Goal: Task Accomplishment & Management: Complete application form

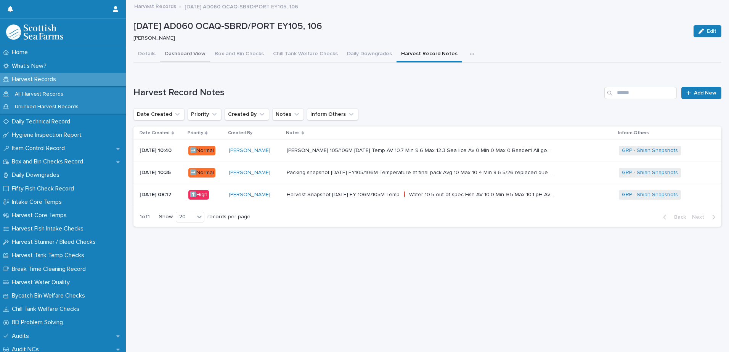
click at [189, 51] on button "Dashboard View" at bounding box center [185, 55] width 50 height 16
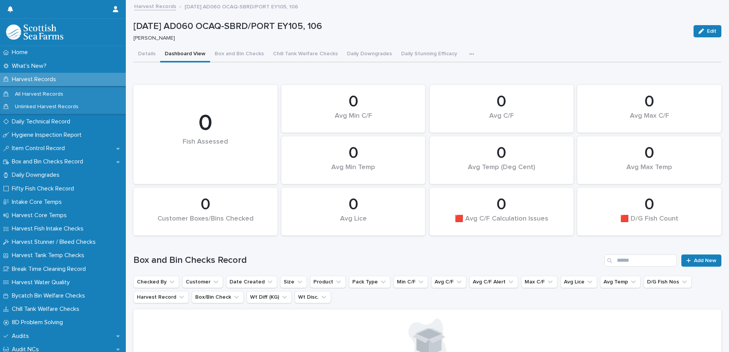
click at [469, 53] on icon "button" at bounding box center [471, 53] width 5 height 5
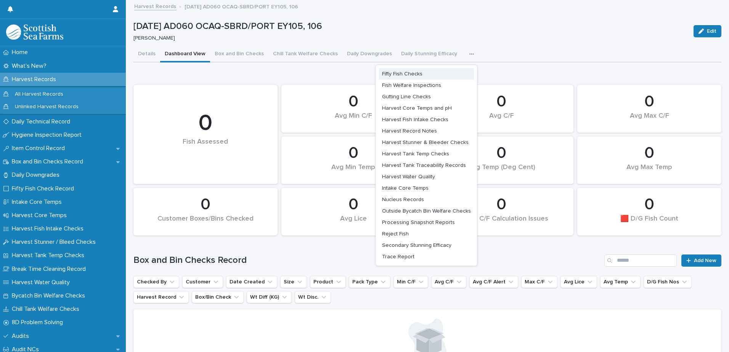
click at [405, 74] on span "Fifty Fish Checks" at bounding box center [402, 73] width 40 height 5
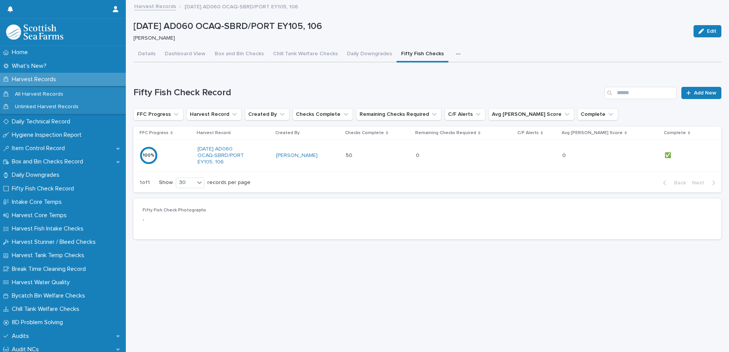
click at [390, 154] on div "50 50" at bounding box center [378, 155] width 64 height 13
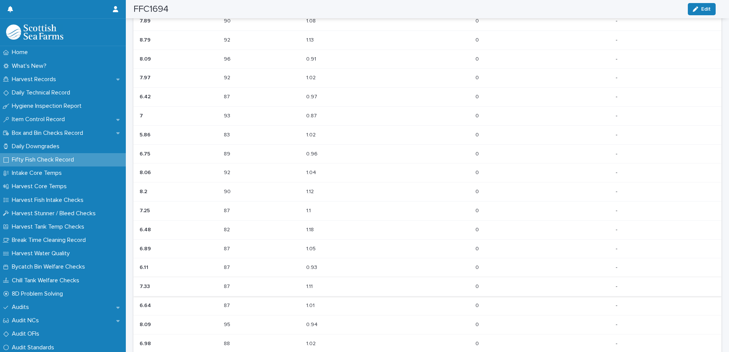
scroll to position [548, 0]
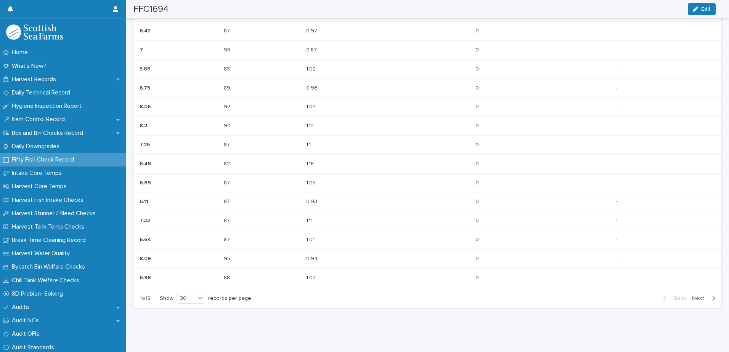
click at [697, 296] on span "Next" at bounding box center [700, 298] width 17 height 5
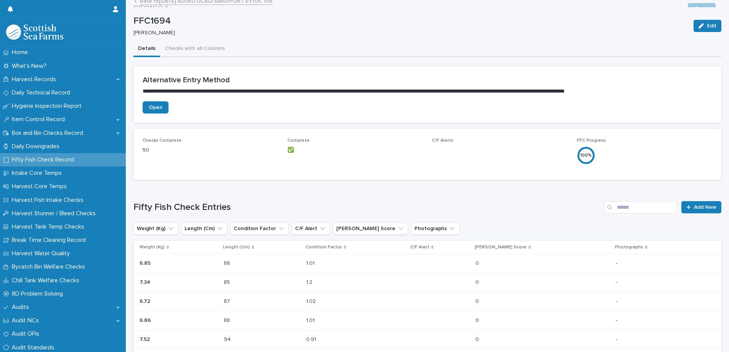
scroll to position [0, 0]
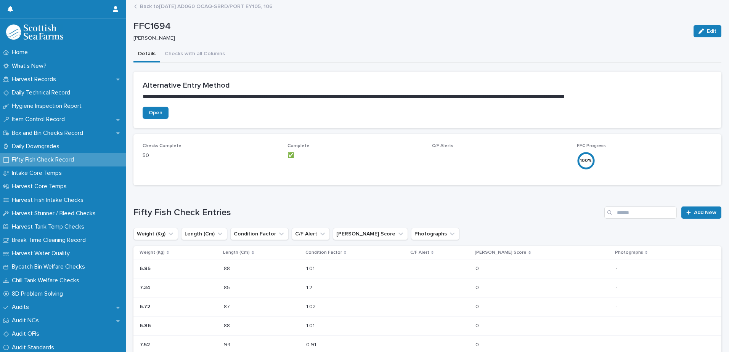
click at [198, 8] on link "Back to [DATE] AD060 OCAQ-SBRD/PORT EY105, 106" at bounding box center [206, 6] width 133 height 9
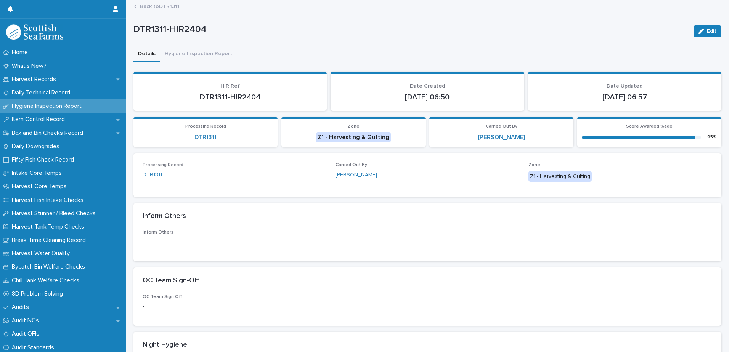
click at [167, 9] on link "Back to DTR1311" at bounding box center [160, 6] width 40 height 9
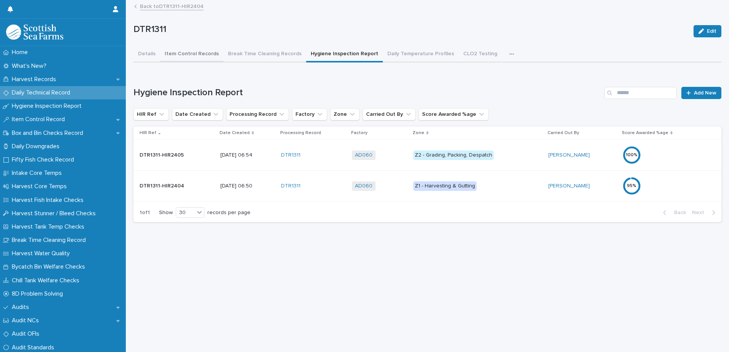
click at [165, 53] on button "Item Control Records" at bounding box center [191, 55] width 63 height 16
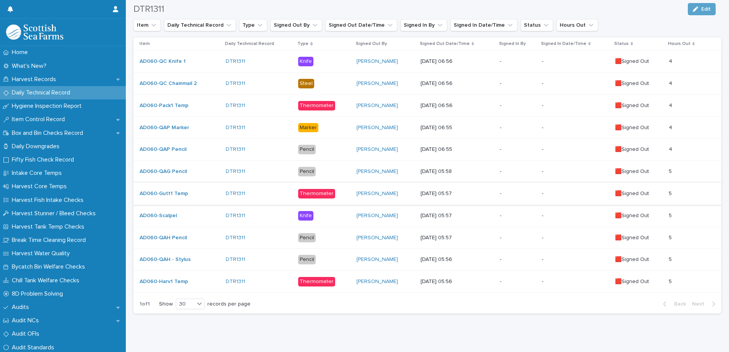
scroll to position [165, 0]
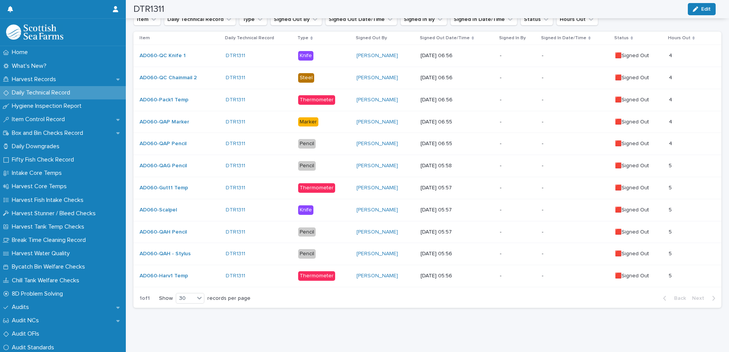
click at [521, 185] on p "-" at bounding box center [518, 188] width 36 height 6
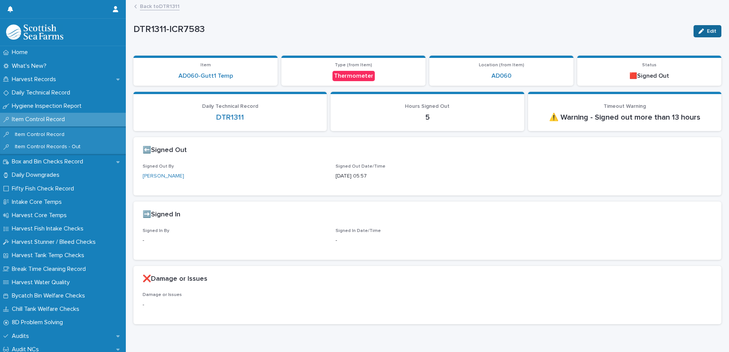
click at [707, 29] on span "Edit" at bounding box center [712, 31] width 10 height 5
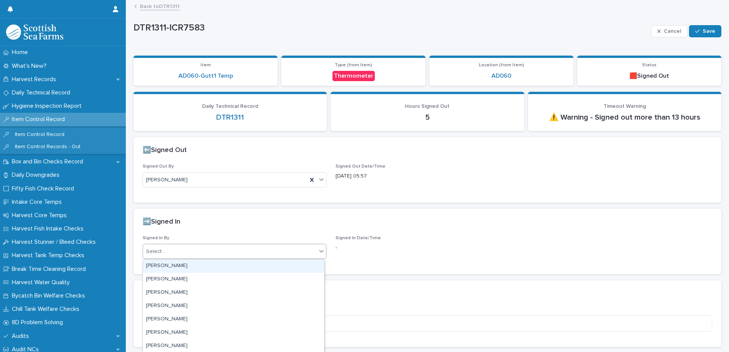
click at [200, 249] on div "Select..." at bounding box center [229, 252] width 173 height 13
type input "*****"
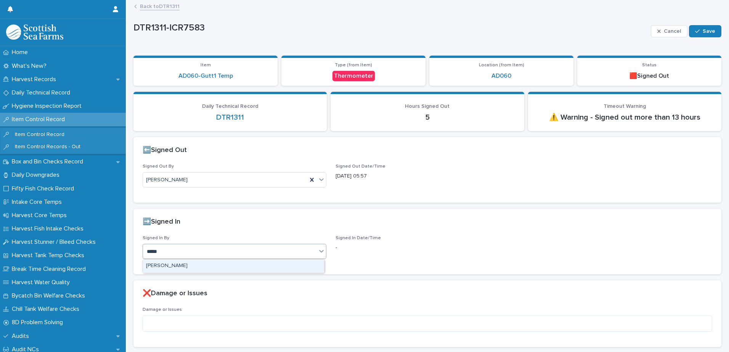
click at [228, 265] on div "[PERSON_NAME]" at bounding box center [233, 266] width 181 height 13
click at [711, 30] on button "Save" at bounding box center [705, 31] width 32 height 12
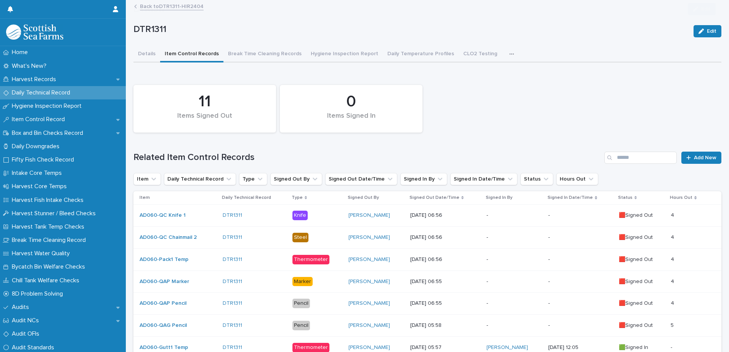
scroll to position [153, 0]
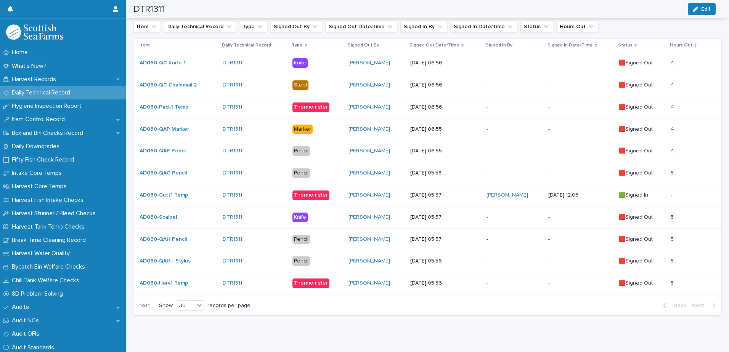
click at [517, 170] on p "-" at bounding box center [515, 173] width 56 height 6
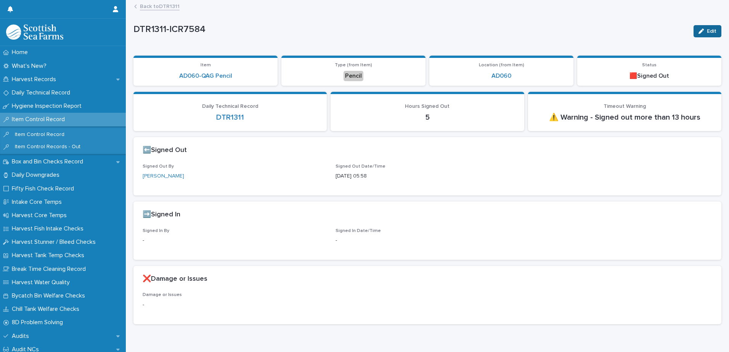
click at [702, 27] on button "Edit" at bounding box center [708, 31] width 28 height 12
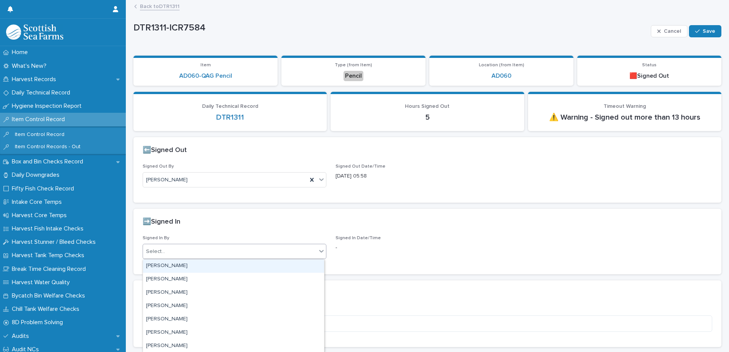
click at [198, 254] on div "Select..." at bounding box center [229, 252] width 173 height 13
type input "*****"
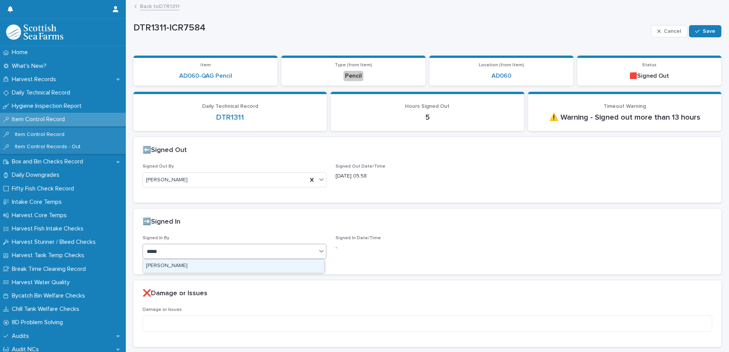
click at [213, 265] on div "[PERSON_NAME]" at bounding box center [233, 266] width 181 height 13
click at [700, 36] on button "Save" at bounding box center [705, 31] width 32 height 12
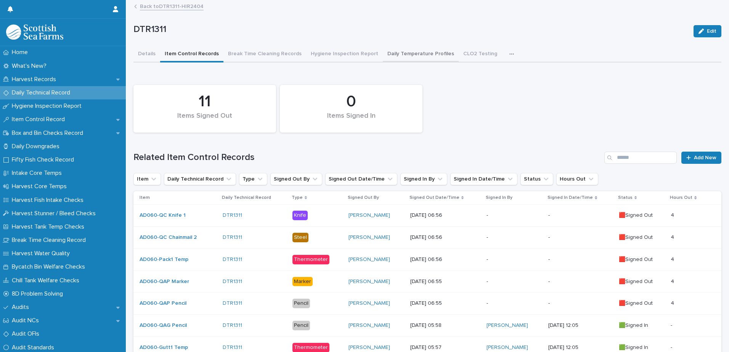
click at [423, 55] on button "Daily Temperature Profiles" at bounding box center [421, 55] width 76 height 16
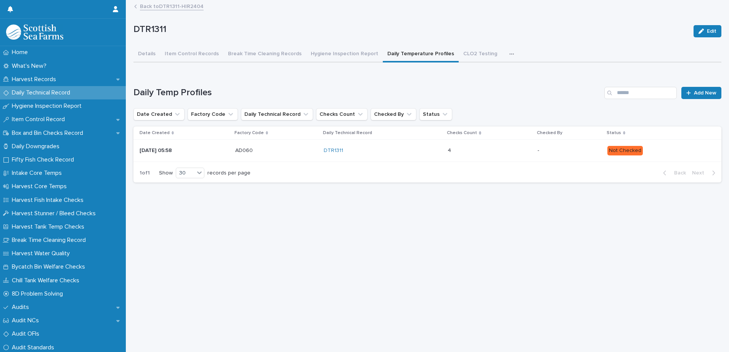
click at [205, 150] on p "18/8/2025 05:58" at bounding box center [185, 151] width 90 height 6
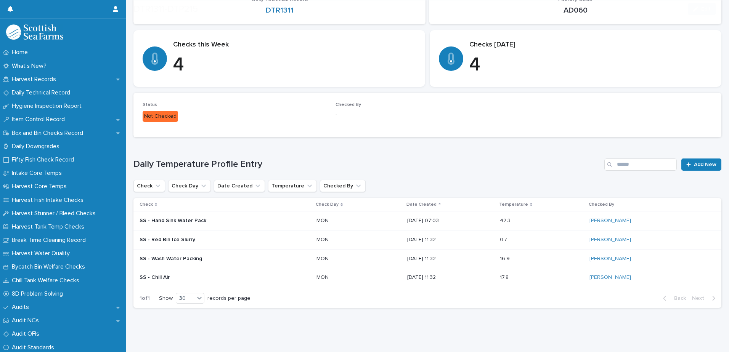
scroll to position [122, 0]
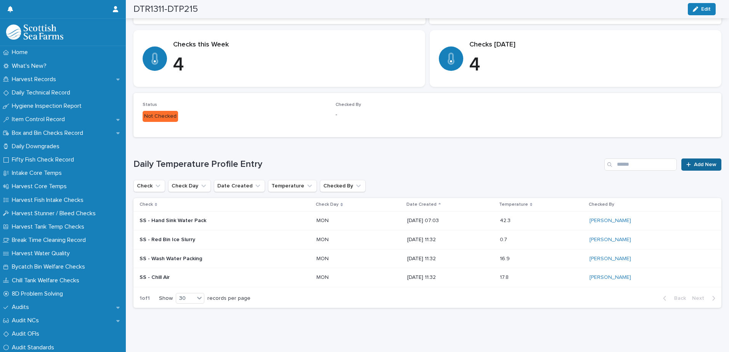
click at [707, 162] on span "Add New" at bounding box center [705, 164] width 22 height 5
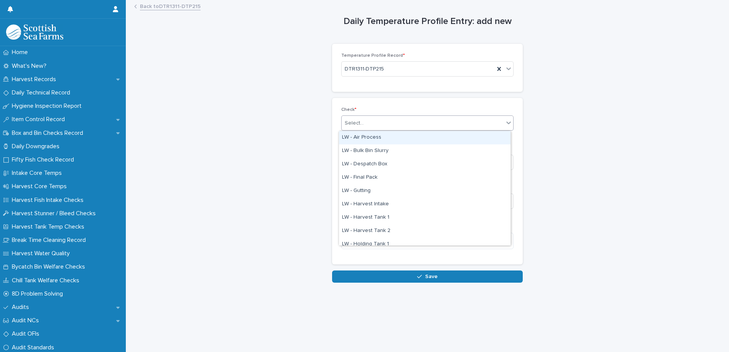
click at [373, 120] on div "Select..." at bounding box center [423, 123] width 162 height 13
type input "**"
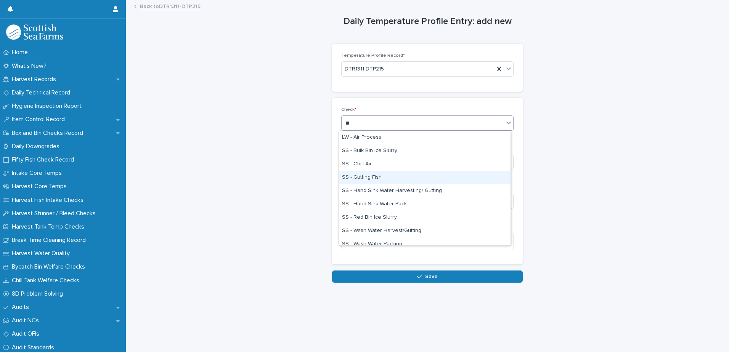
click at [385, 175] on div "SS - Gutting Fish" at bounding box center [425, 177] width 172 height 13
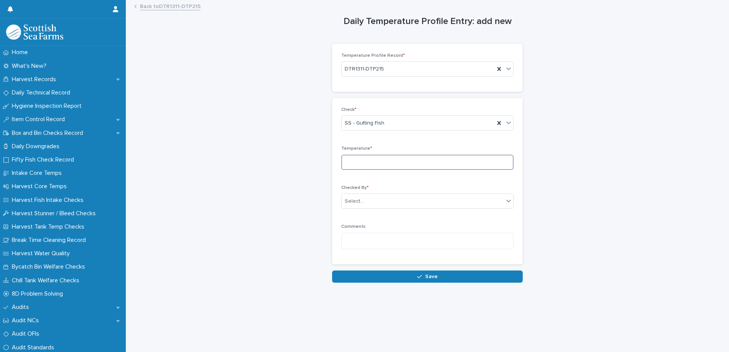
click at [373, 165] on input at bounding box center [427, 162] width 172 height 15
type input "****"
click at [385, 198] on div "Select..." at bounding box center [423, 201] width 162 height 13
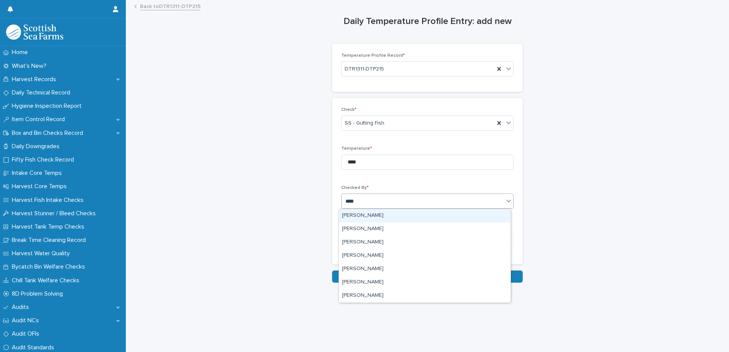
type input "*****"
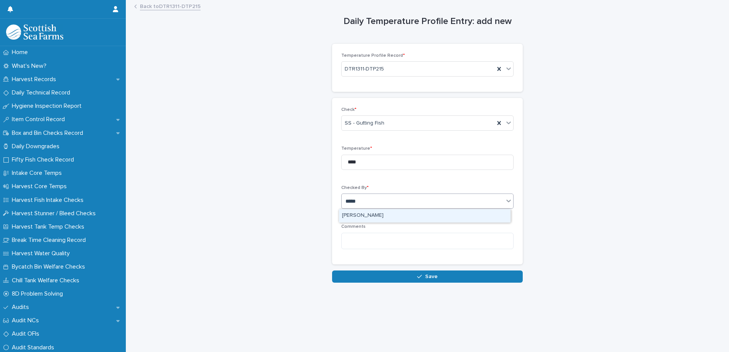
click at [399, 216] on div "[PERSON_NAME]" at bounding box center [425, 215] width 172 height 13
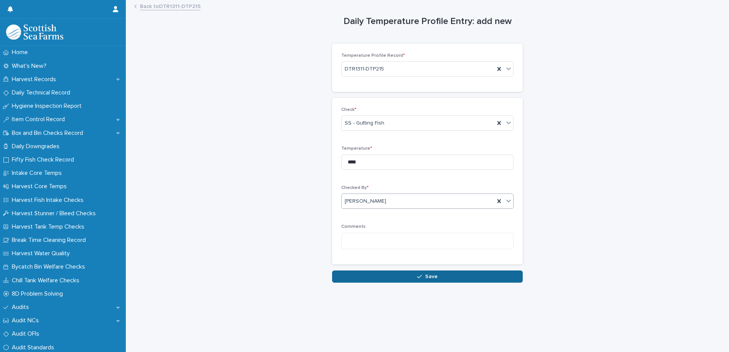
click at [416, 280] on button "Save" at bounding box center [427, 277] width 191 height 12
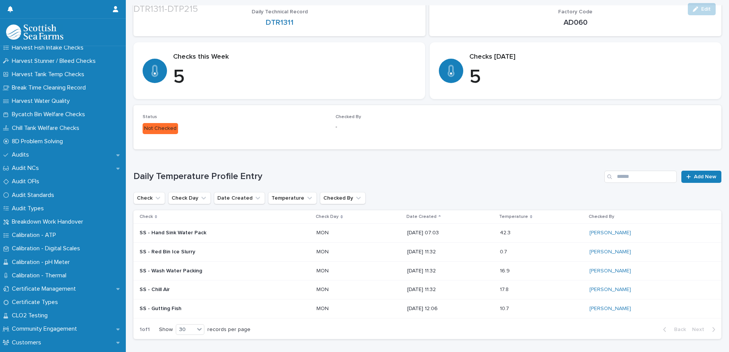
scroll to position [114, 0]
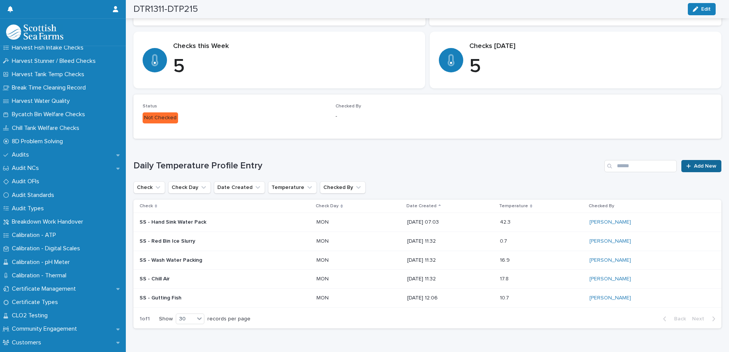
click at [712, 170] on link "Add New" at bounding box center [701, 166] width 40 height 12
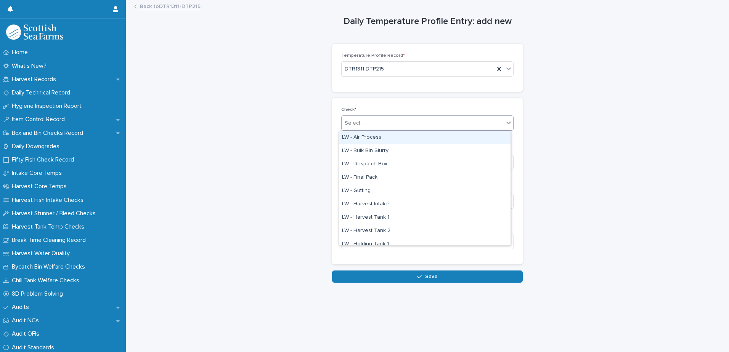
click at [356, 122] on div "Select..." at bounding box center [354, 123] width 19 height 8
type input "**"
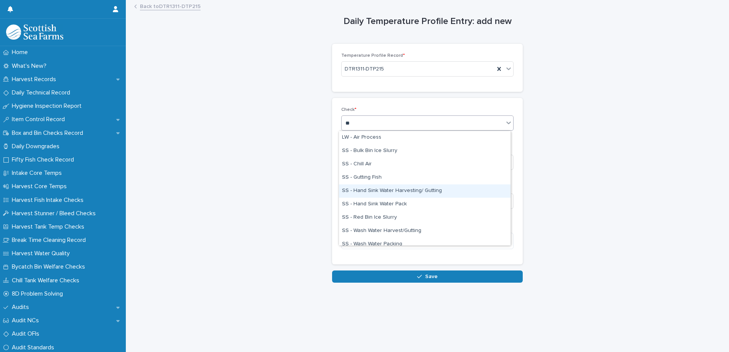
click at [400, 195] on div "SS - Hand Sink Water Harvesting/ Gutting" at bounding box center [425, 191] width 172 height 13
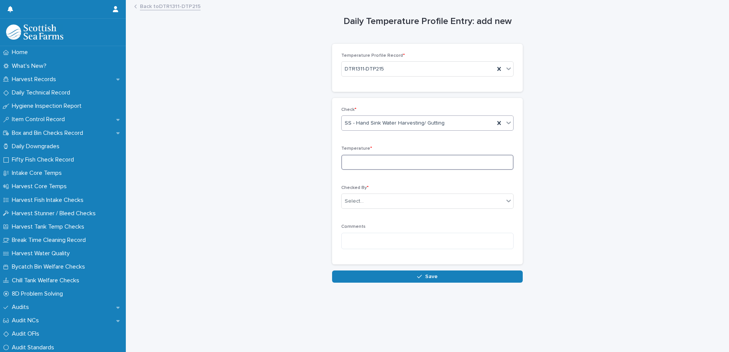
click at [391, 169] on input at bounding box center [427, 162] width 172 height 15
click at [390, 163] on input at bounding box center [427, 162] width 172 height 15
type input "**"
click at [348, 201] on div "Select..." at bounding box center [354, 202] width 19 height 8
type input "*****"
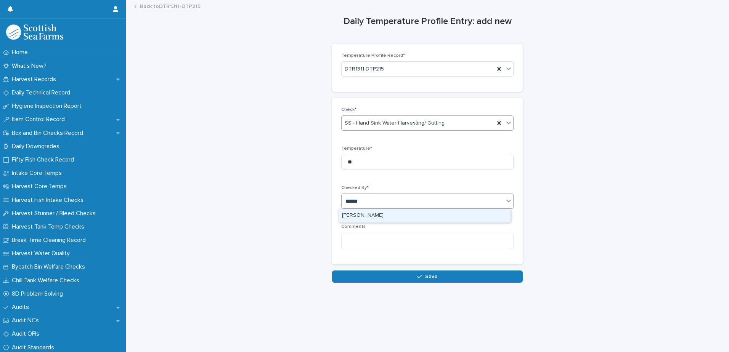
click at [421, 216] on div "[PERSON_NAME]" at bounding box center [425, 215] width 172 height 13
click at [411, 275] on button "Save" at bounding box center [427, 277] width 191 height 12
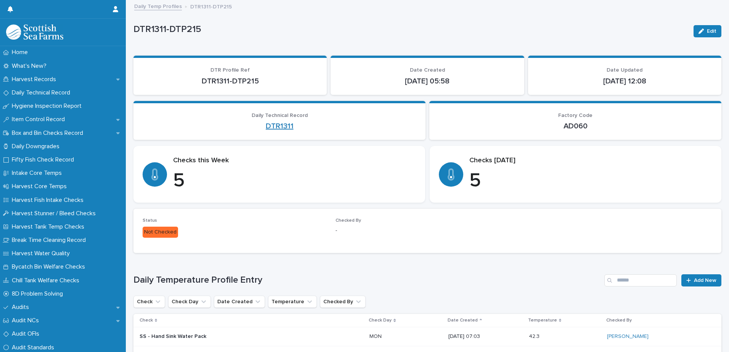
click at [274, 125] on link "DTR1311" at bounding box center [280, 126] width 28 height 9
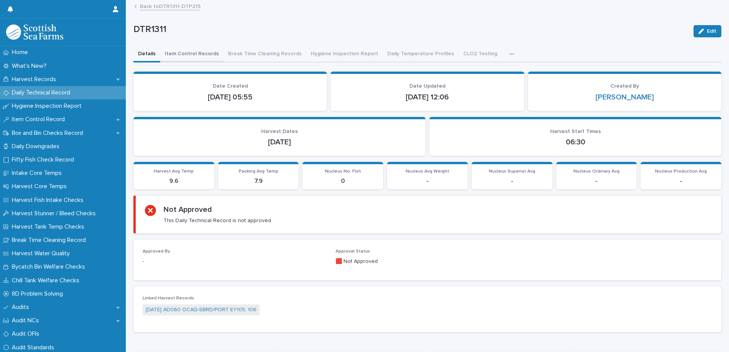
click at [183, 55] on button "Item Control Records" at bounding box center [191, 55] width 63 height 16
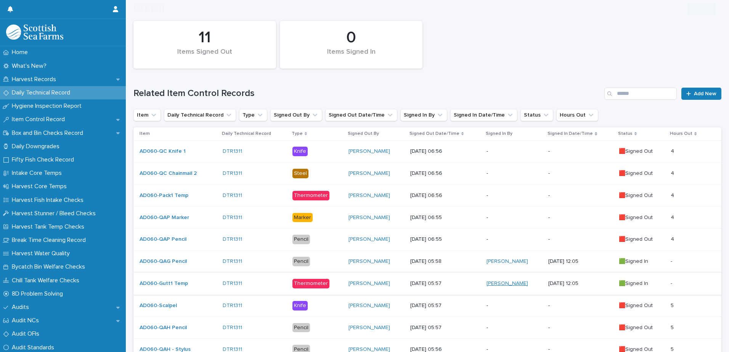
scroll to position [114, 0]
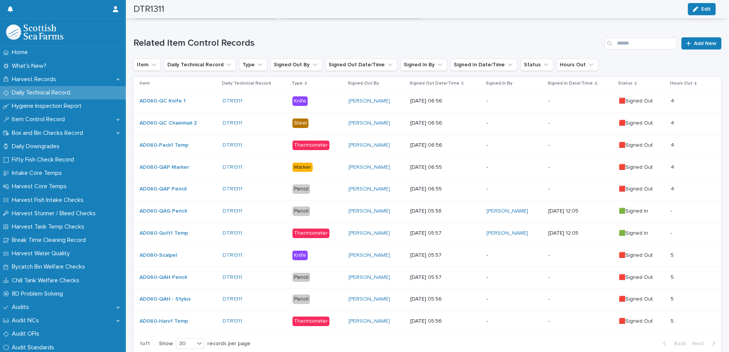
click at [500, 254] on p "-" at bounding box center [515, 255] width 56 height 6
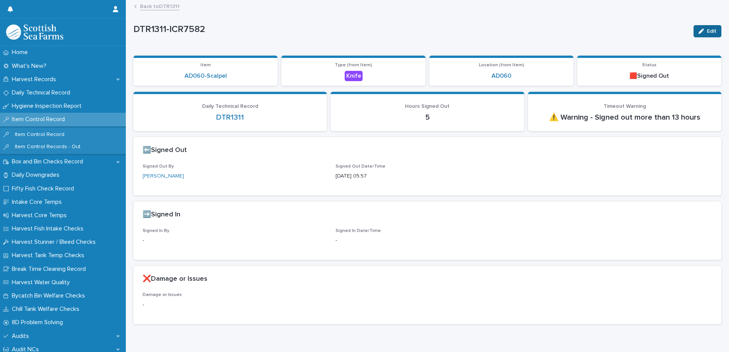
click at [707, 31] on span "Edit" at bounding box center [712, 31] width 10 height 5
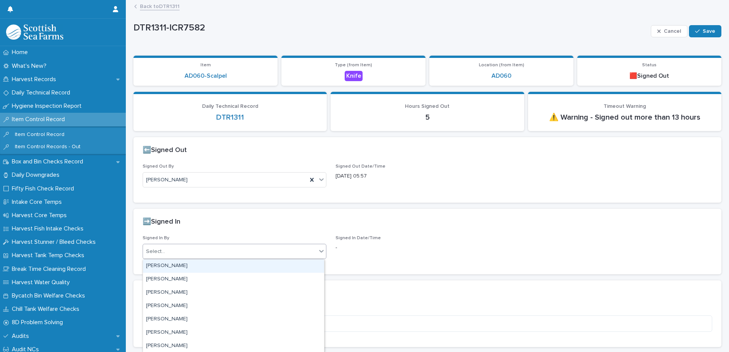
click at [189, 253] on div "Select..." at bounding box center [229, 252] width 173 height 13
type input "***"
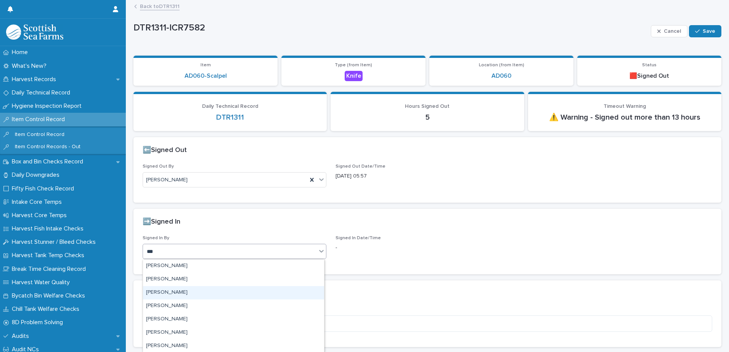
click at [201, 287] on div "[PERSON_NAME]" at bounding box center [233, 292] width 181 height 13
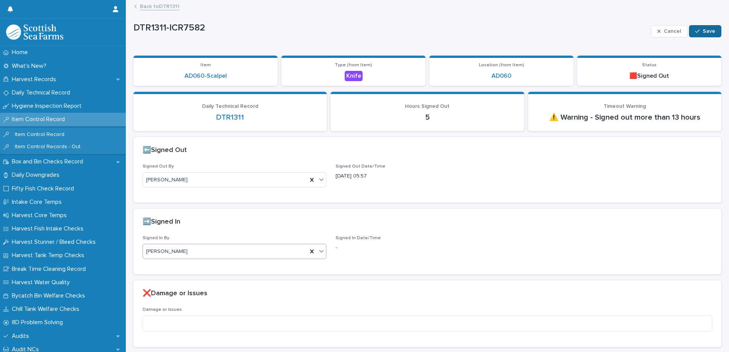
click at [703, 31] on span "Save" at bounding box center [709, 31] width 13 height 5
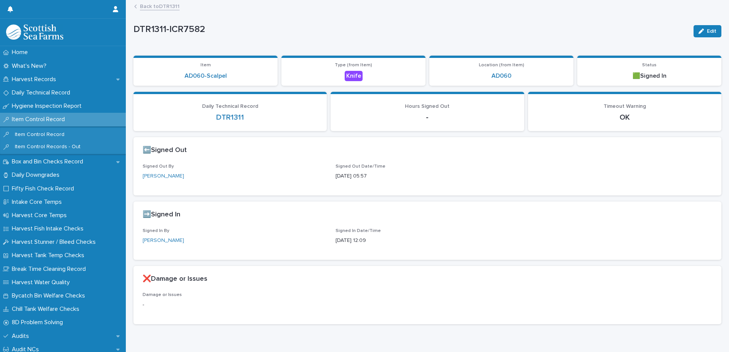
click at [157, 8] on link "Back to DTR1311" at bounding box center [160, 6] width 40 height 9
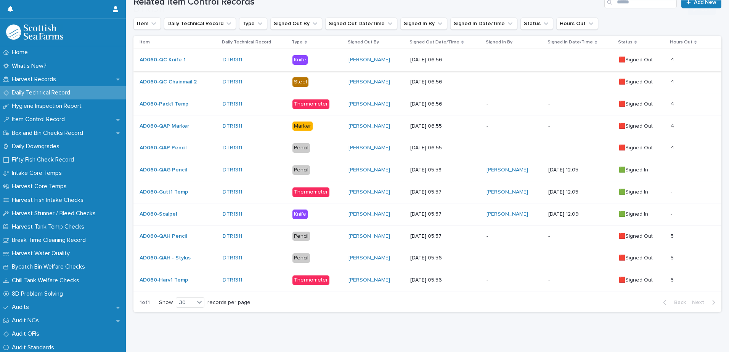
scroll to position [165, 0]
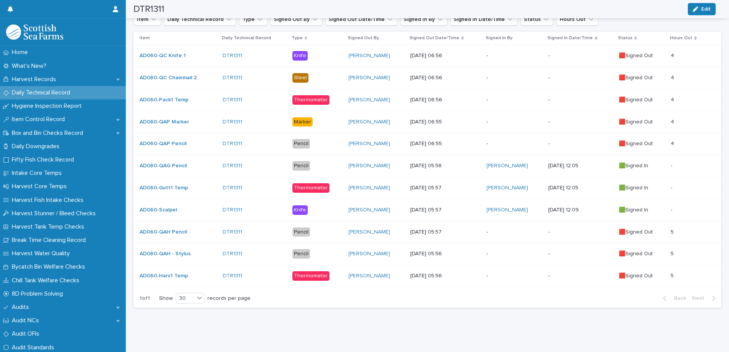
click at [503, 221] on td "-" at bounding box center [514, 232] width 62 height 22
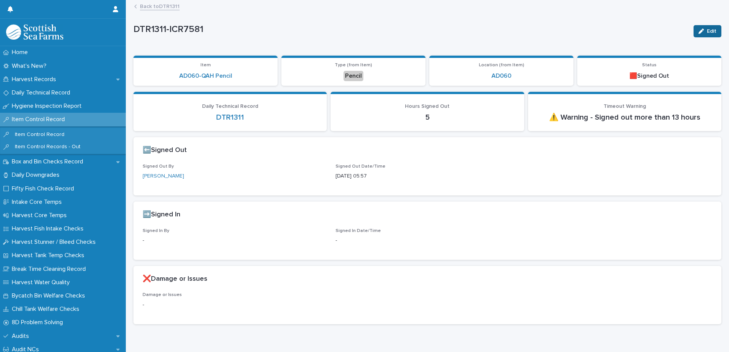
click at [710, 30] on span "Edit" at bounding box center [712, 31] width 10 height 5
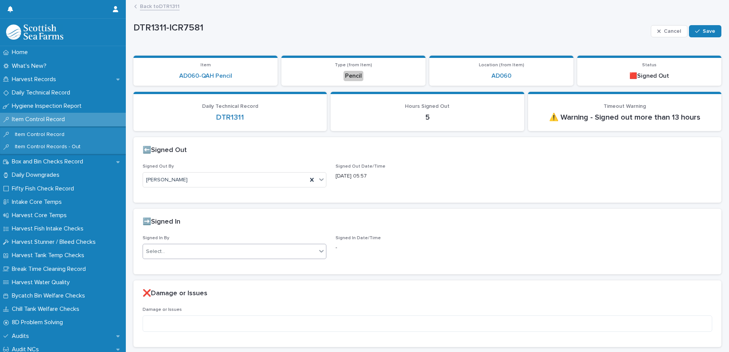
click at [188, 249] on div "Select..." at bounding box center [229, 252] width 173 height 13
type input "****"
click at [212, 263] on div "[PERSON_NAME]" at bounding box center [233, 266] width 181 height 13
click at [700, 34] on button "Save" at bounding box center [705, 31] width 32 height 12
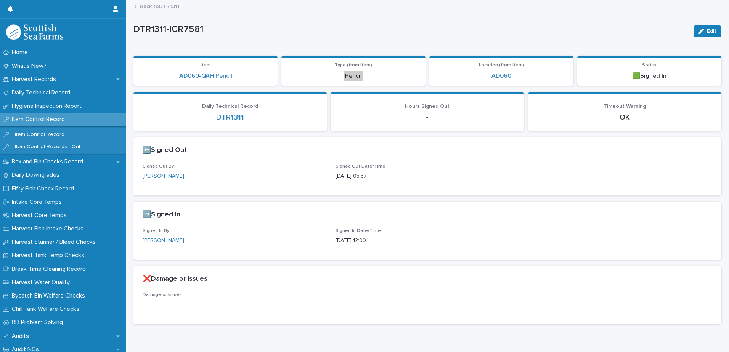
click at [142, 7] on link "Back to DTR1311" at bounding box center [160, 6] width 40 height 9
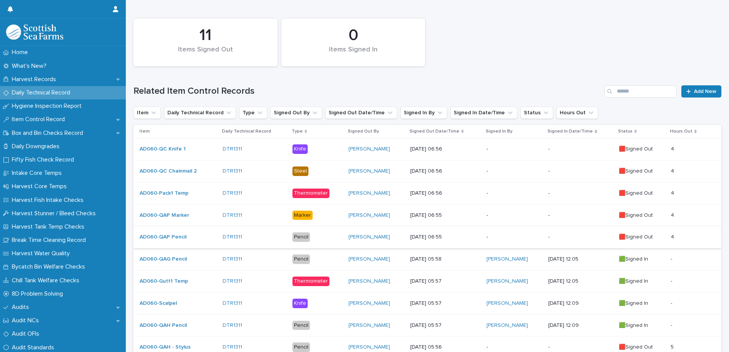
scroll to position [153, 0]
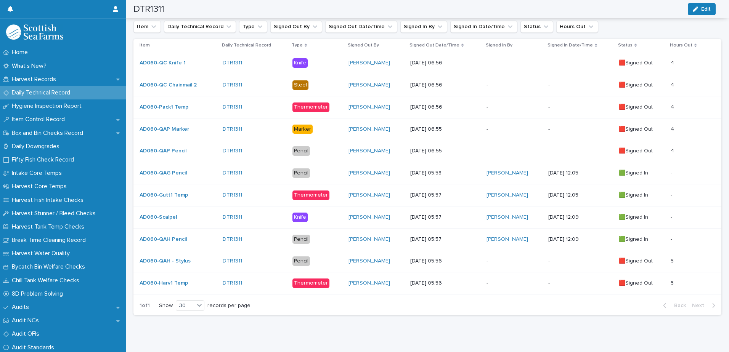
click at [510, 265] on p "-" at bounding box center [515, 261] width 56 height 6
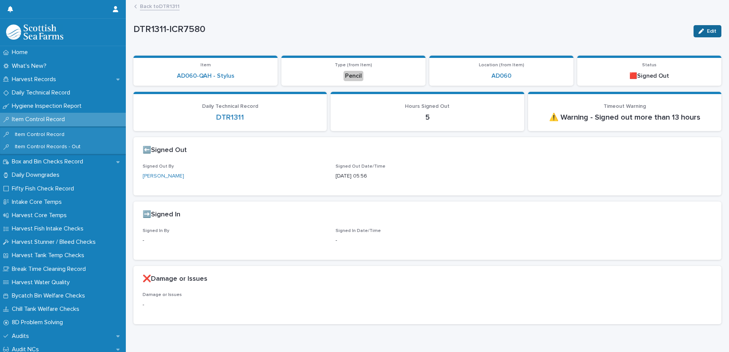
click at [699, 29] on icon "button" at bounding box center [701, 31] width 5 height 5
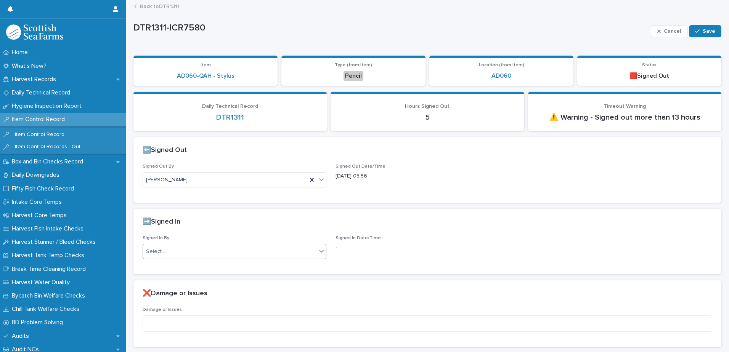
click at [207, 254] on div "Select..." at bounding box center [229, 252] width 173 height 13
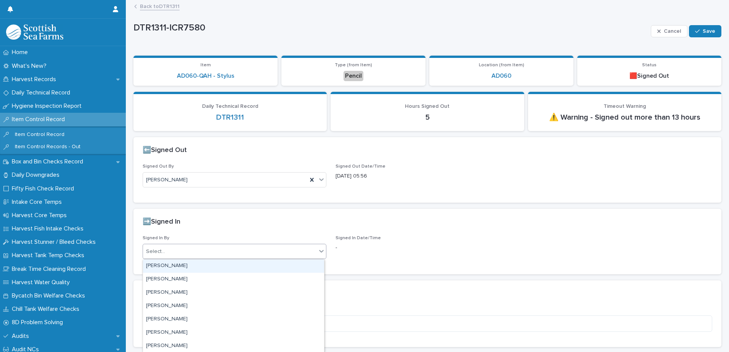
type input "*"
type input "****"
click at [195, 268] on div "[PERSON_NAME]" at bounding box center [233, 266] width 181 height 13
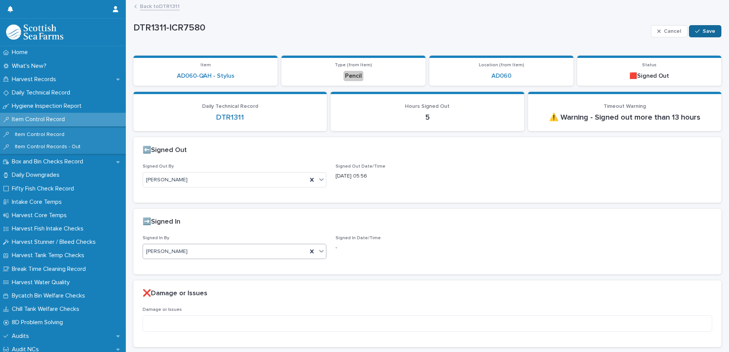
click at [709, 34] on button "Save" at bounding box center [705, 31] width 32 height 12
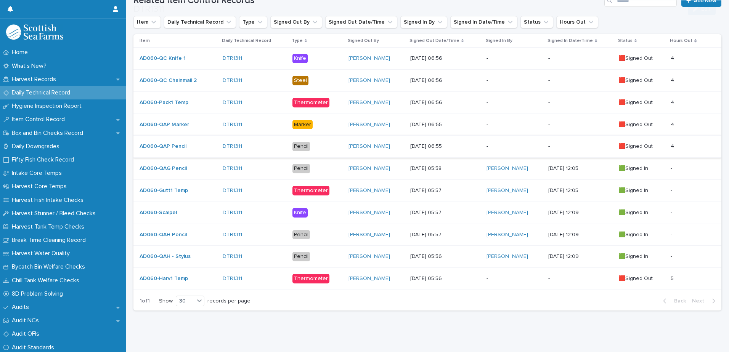
scroll to position [165, 0]
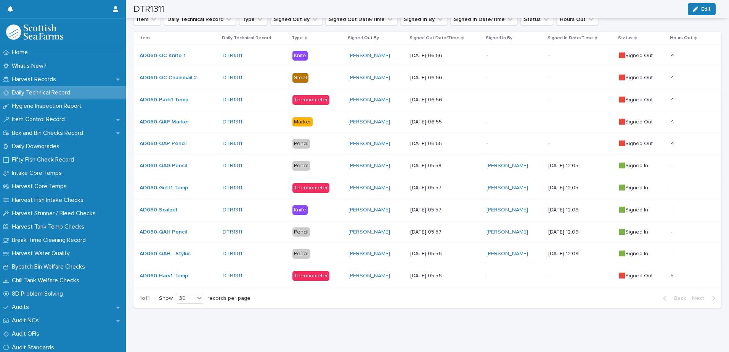
click at [505, 273] on p "-" at bounding box center [515, 276] width 56 height 6
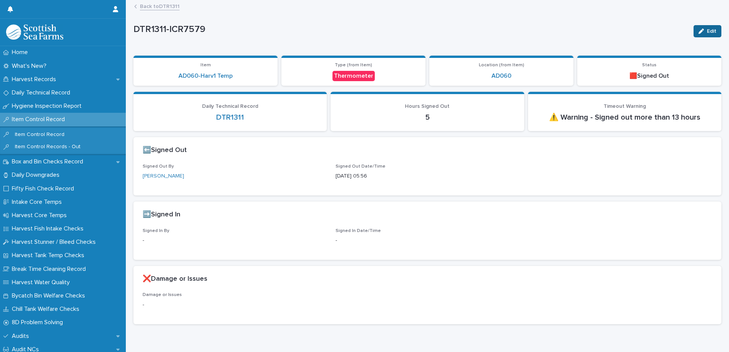
click at [715, 28] on button "Edit" at bounding box center [708, 31] width 28 height 12
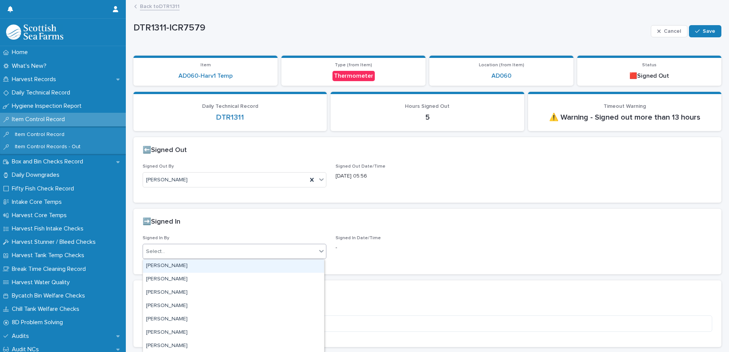
click at [188, 251] on div "Select..." at bounding box center [229, 252] width 173 height 13
type input "*****"
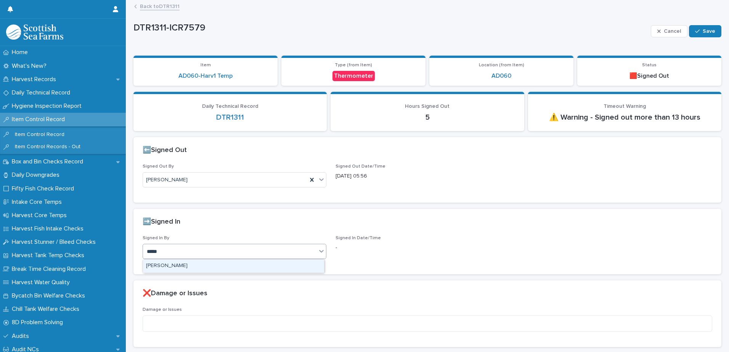
click at [184, 266] on div "[PERSON_NAME]" at bounding box center [233, 266] width 181 height 13
click at [710, 35] on button "Save" at bounding box center [705, 31] width 32 height 12
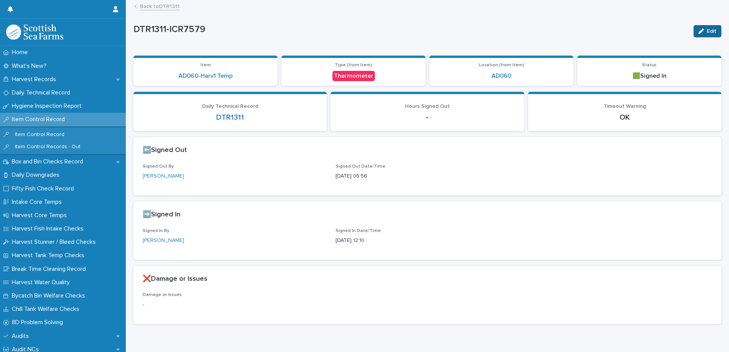
click at [699, 33] on icon "button" at bounding box center [701, 31] width 5 height 5
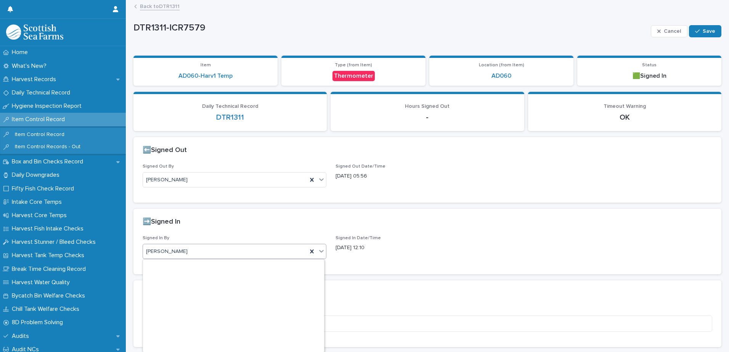
click at [199, 250] on div "[PERSON_NAME]" at bounding box center [225, 252] width 164 height 13
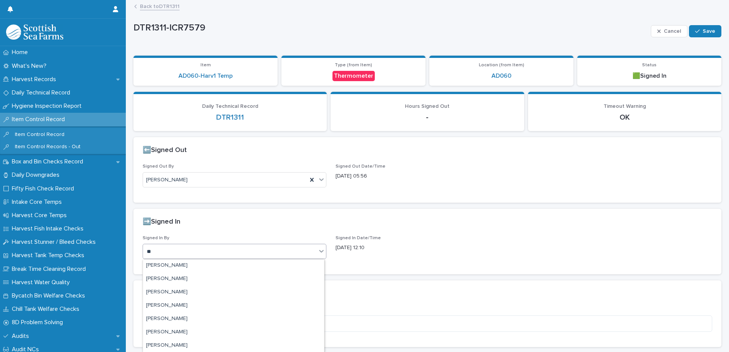
scroll to position [67, 0]
type input "****"
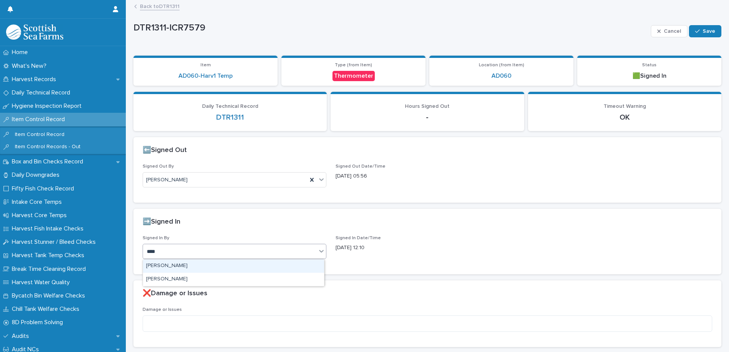
click at [203, 266] on div "[PERSON_NAME]" at bounding box center [233, 266] width 181 height 13
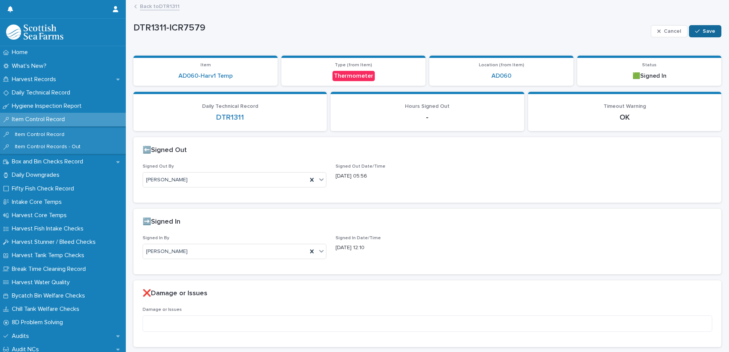
click at [695, 31] on icon "button" at bounding box center [697, 31] width 5 height 5
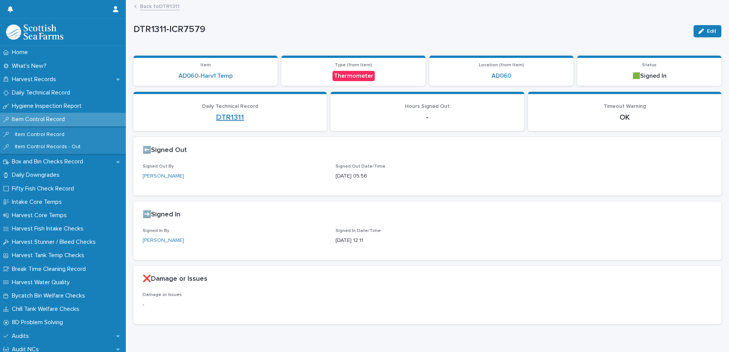
click at [227, 113] on link "DTR1311" at bounding box center [230, 117] width 28 height 9
